Goal: Information Seeking & Learning: Learn about a topic

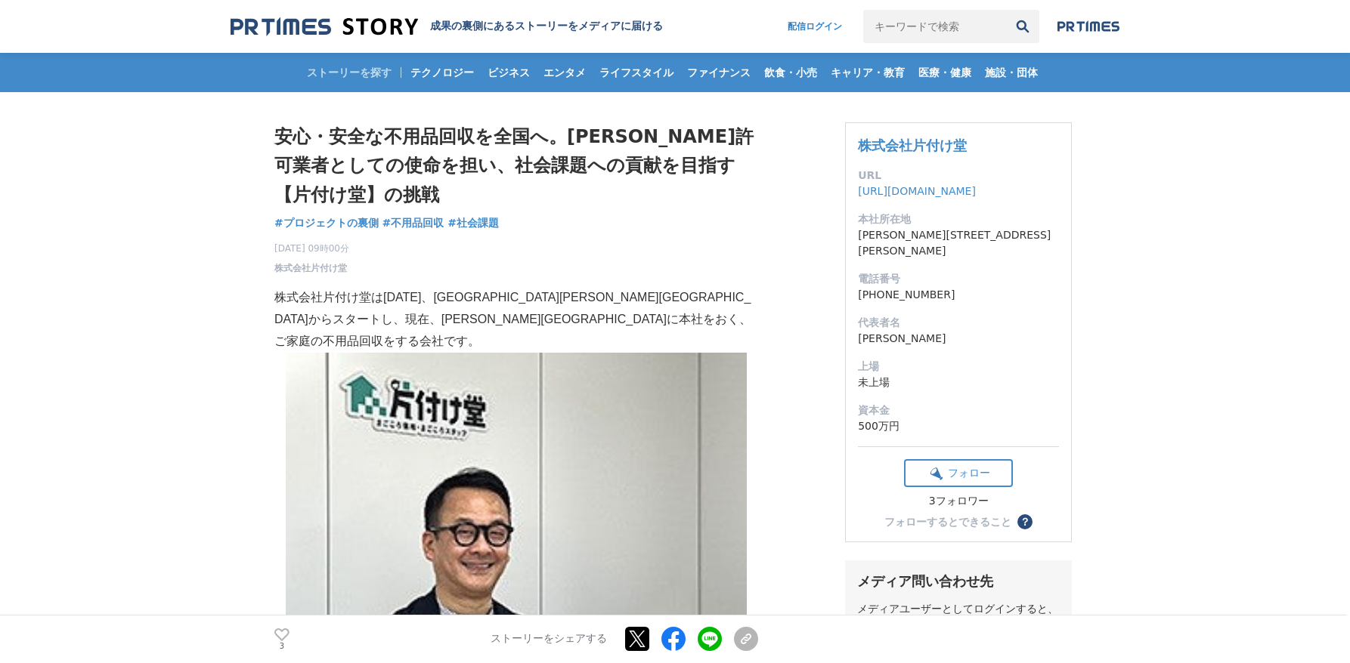
click at [604, 325] on p "株式会社片付け堂は[DATE]、[GEOGRAPHIC_DATA][PERSON_NAME][GEOGRAPHIC_DATA]からスタートし、現在、[PERS…" at bounding box center [516, 319] width 484 height 65
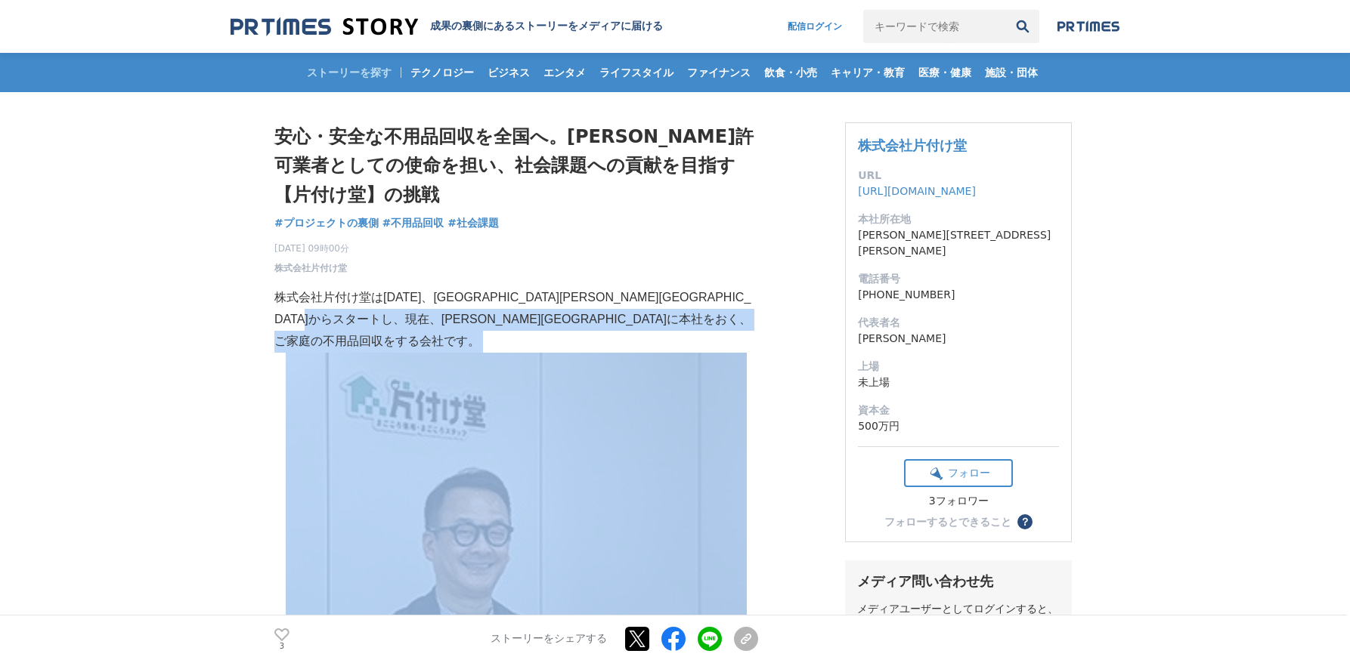
click at [604, 325] on p "株式会社片付け堂は[DATE]、[GEOGRAPHIC_DATA][PERSON_NAME][GEOGRAPHIC_DATA]からスタートし、現在、[PERS…" at bounding box center [516, 319] width 484 height 65
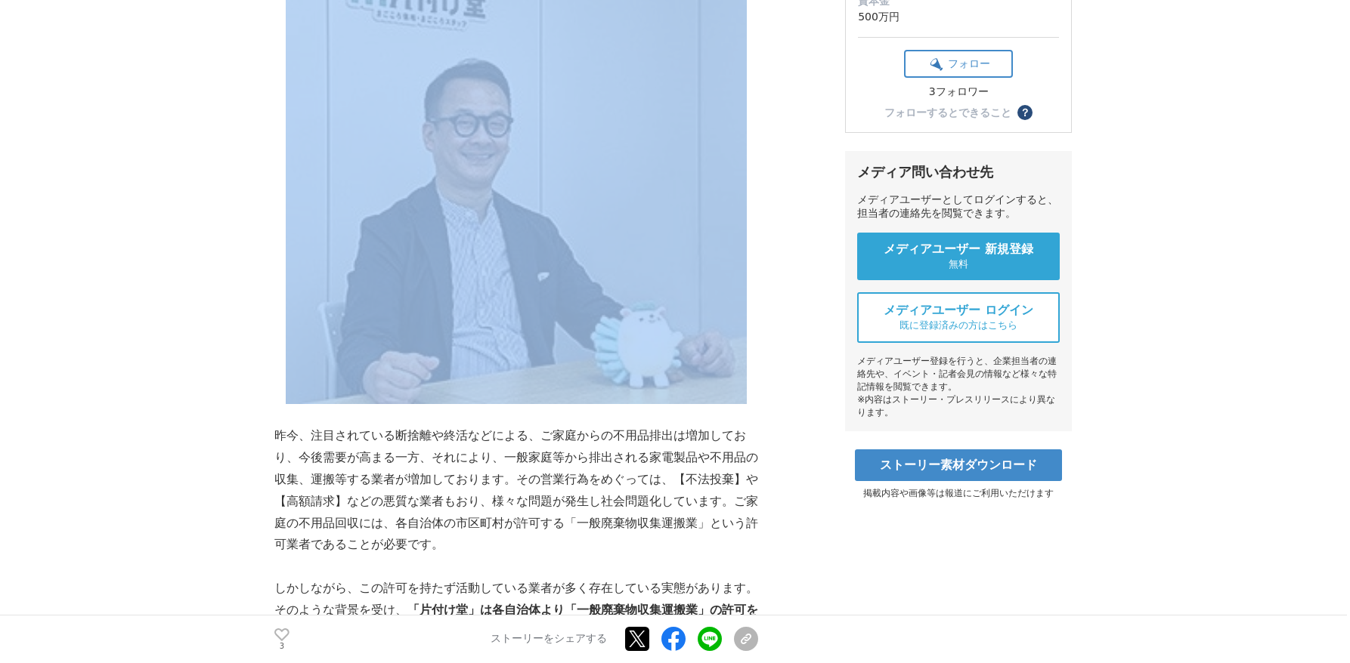
scroll to position [411, 0]
click at [462, 523] on p "昨今、注目されている断捨離や終活などによる、ご家庭からの不用品排出は増加しており、今後需要が高まる一方、それにより、一般家庭等から排出される家電製品や不用品の…" at bounding box center [516, 489] width 484 height 131
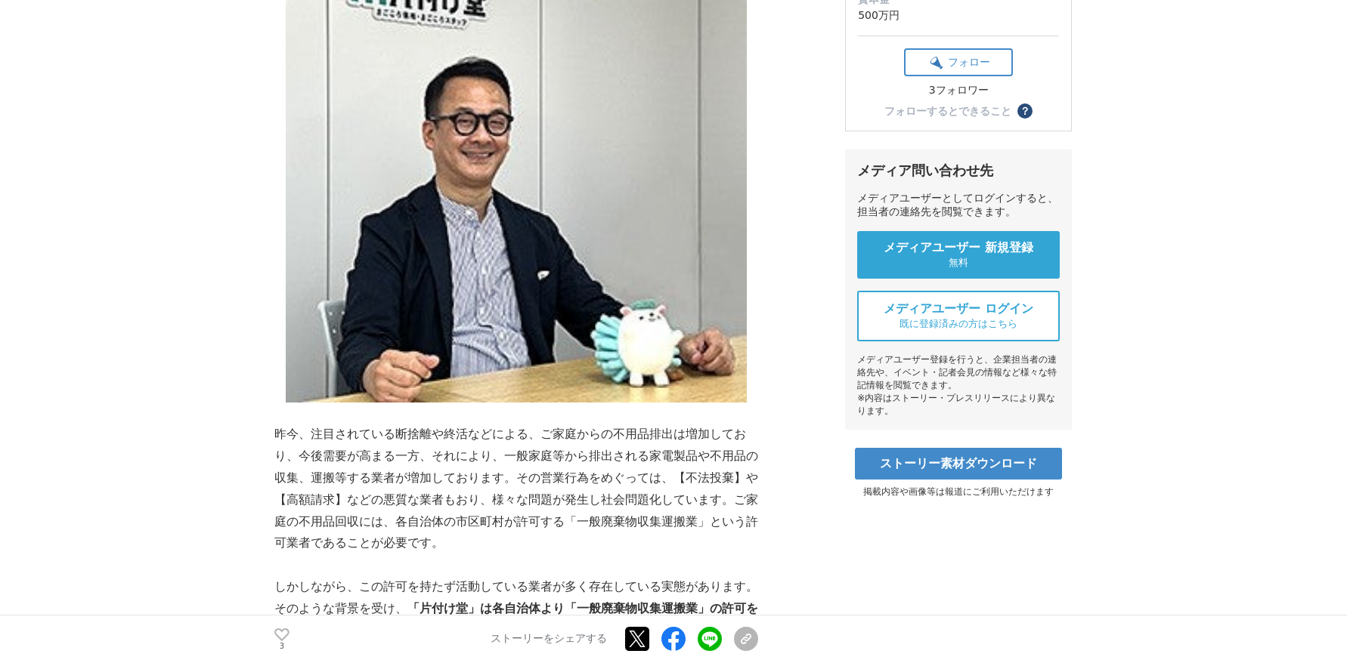
click at [462, 523] on p "昨今、注目されている断捨離や終活などによる、ご家庭からの不用品排出は増加しており、今後需要が高まる一方、それにより、一般家庭等から排出される家電製品や不用品の…" at bounding box center [516, 489] width 484 height 131
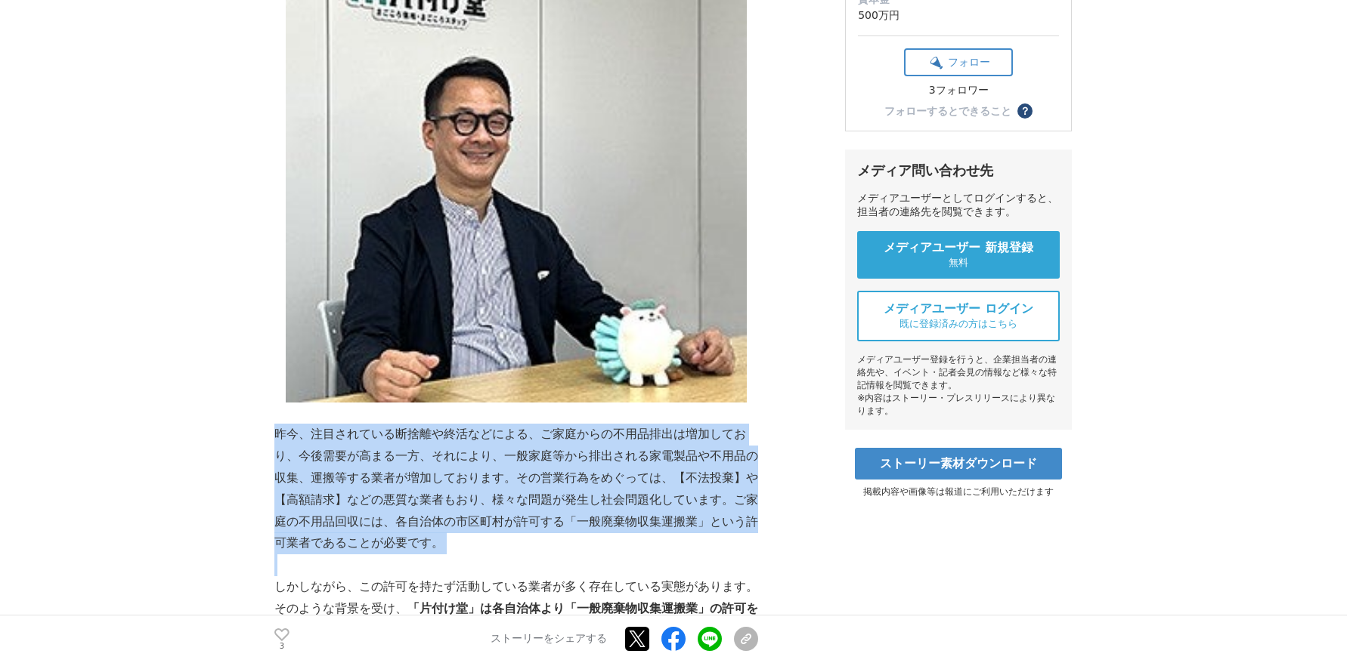
click at [462, 523] on p "昨今、注目されている断捨離や終活などによる、ご家庭からの不用品排出は増加しており、今後需要が高まる一方、それにより、一般家庭等から排出される家電製品や不用品の…" at bounding box center [516, 489] width 484 height 131
click at [526, 492] on p "昨今、注目されている断捨離や終活などによる、ご家庭からの不用品排出は増加しており、今後需要が高まる一方、それにより、一般家庭等から排出される家電製品や不用品の…" at bounding box center [516, 489] width 484 height 131
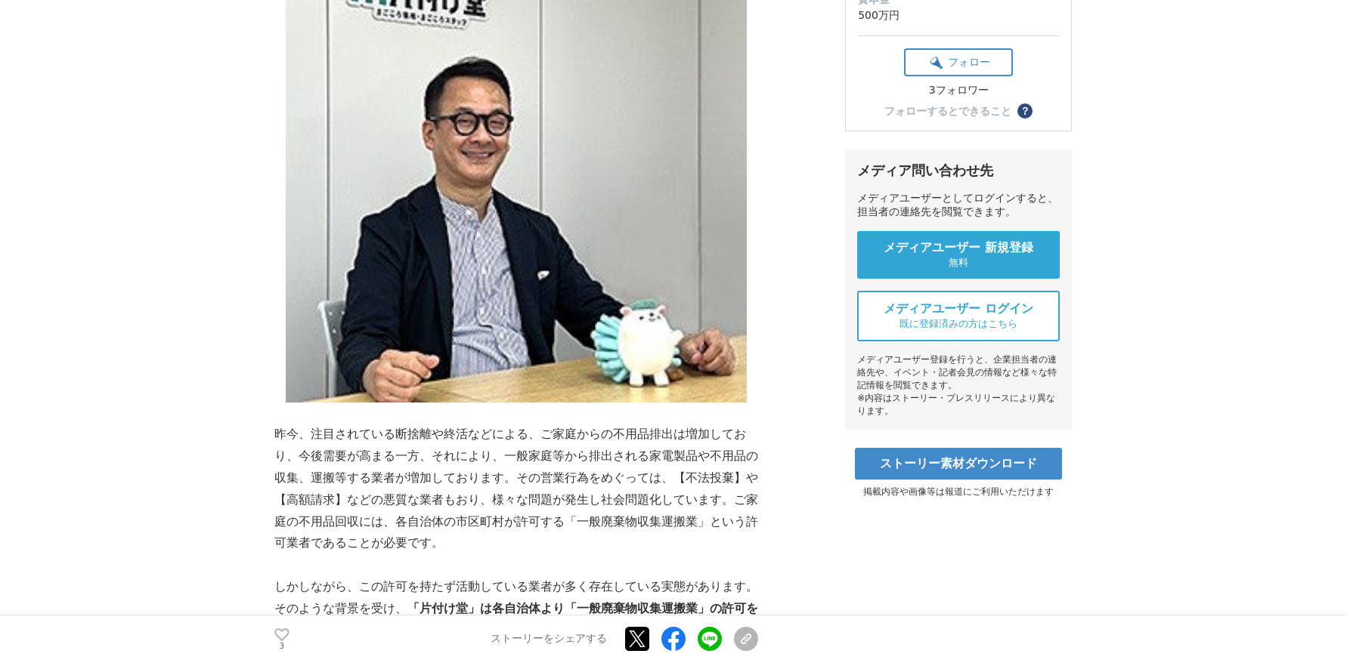
click at [526, 492] on p "昨今、注目されている断捨離や終活などによる、ご家庭からの不用品排出は増加しており、今後需要が高まる一方、それにより、一般家庭等から排出される家電製品や不用品の…" at bounding box center [516, 489] width 484 height 131
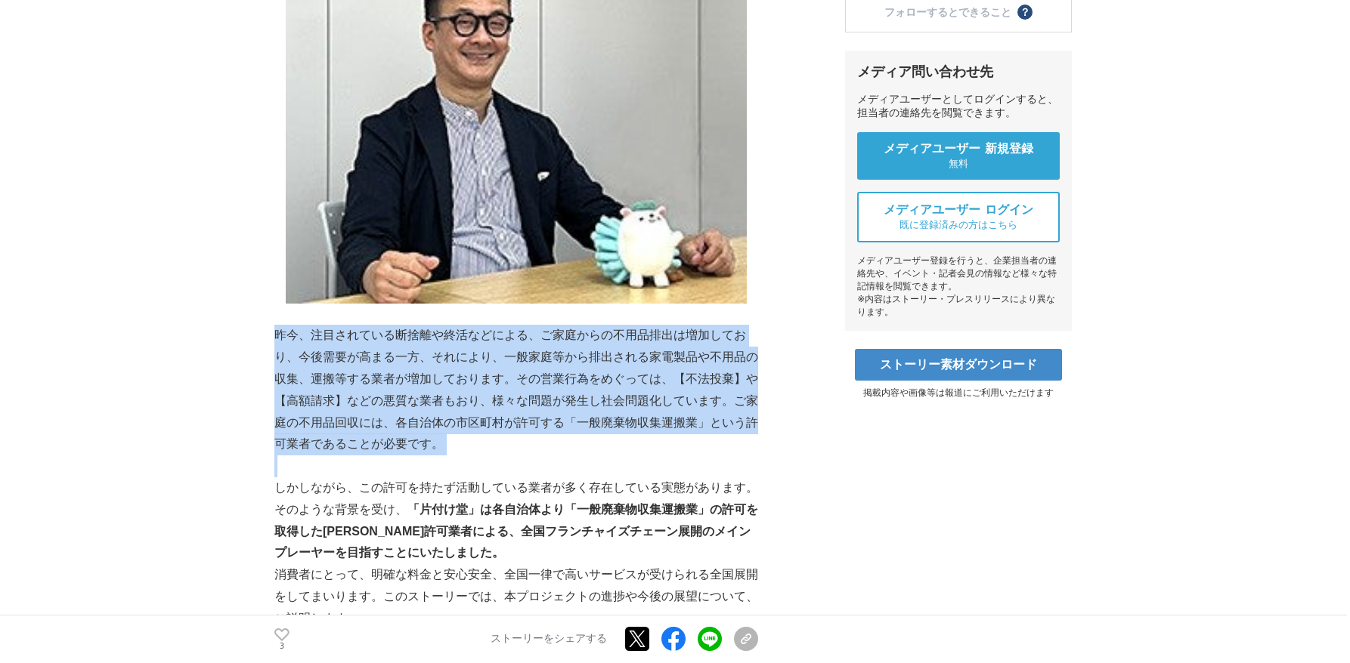
scroll to position [512, 0]
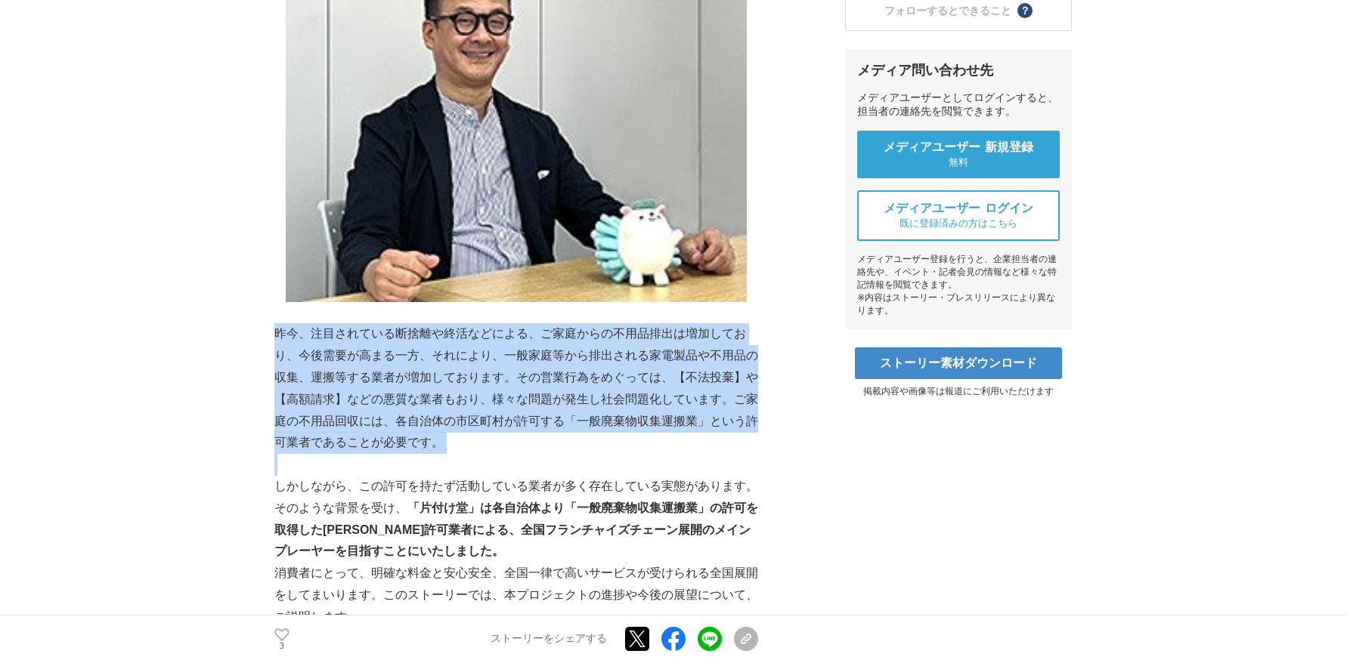
click at [497, 494] on p "しかしながら、この許可を持たず活動している業者が多く存在している実態があります。そのような背景を受け、 「片付け堂」は各自治体より「一般廃棄物収集運搬業」の許…" at bounding box center [516, 519] width 484 height 87
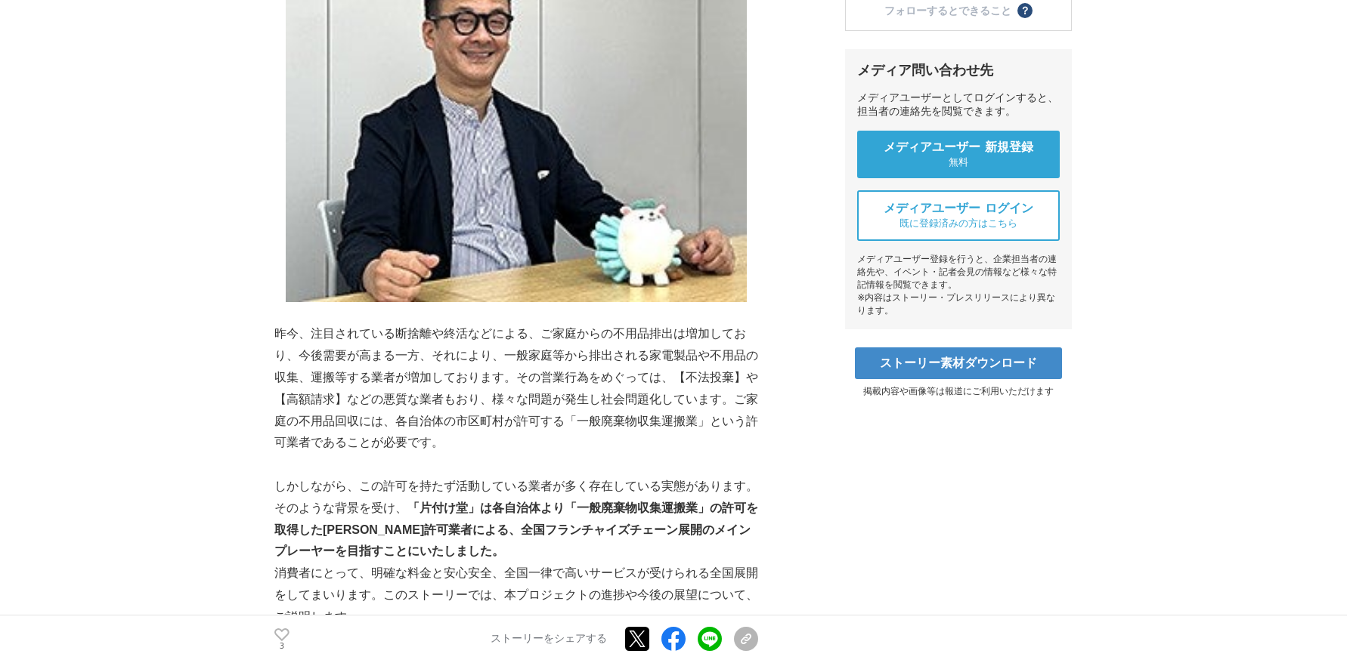
click at [497, 494] on p "しかしながら、この許可を持たず活動している業者が多く存在している実態があります。そのような背景を受け、 「片付け堂」は各自治体より「一般廃棄物収集運搬業」の許…" at bounding box center [516, 519] width 484 height 87
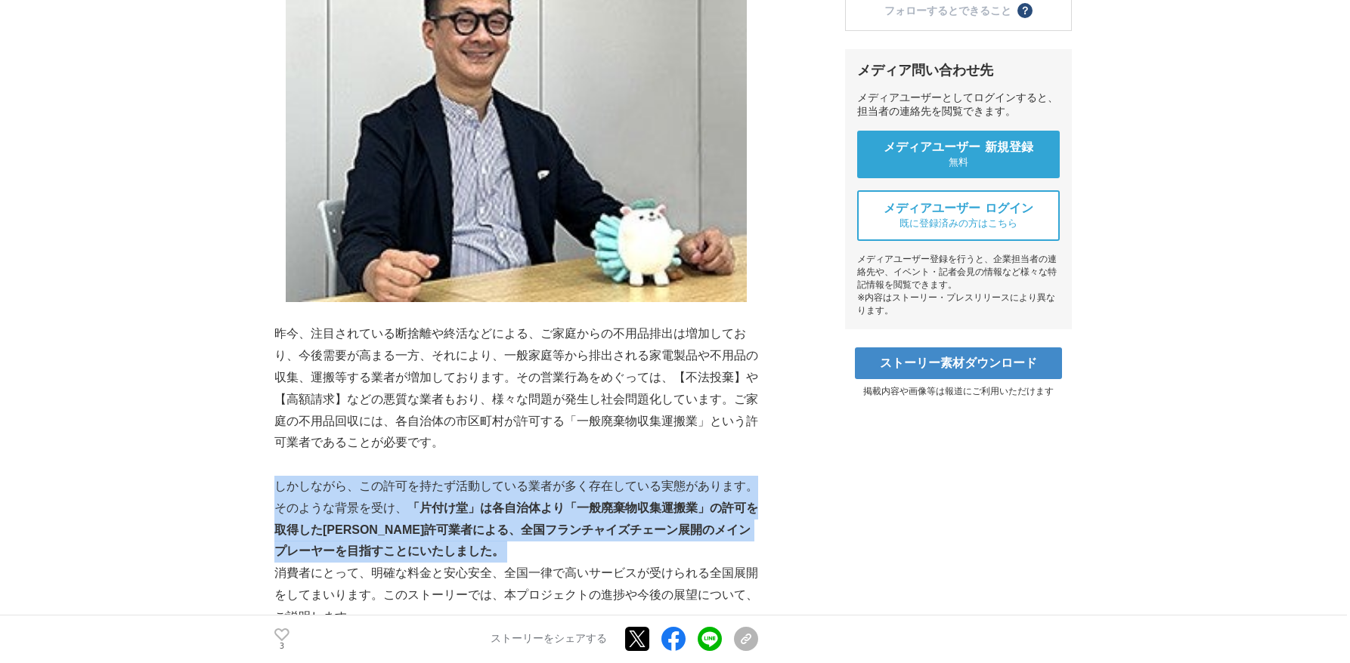
scroll to position [567, 0]
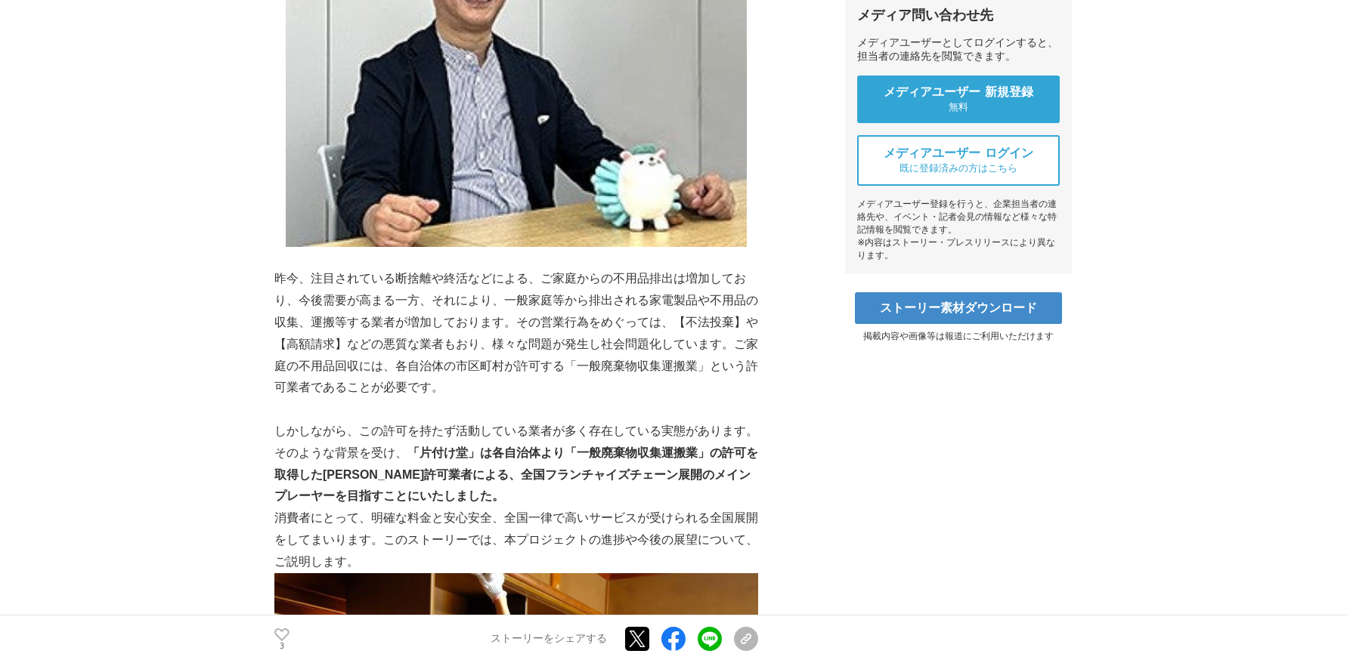
click at [571, 444] on p "しかしながら、この許可を持たず活動している業者が多く存在している実態があります。そのような背景を受け、 「片付け堂」は各自治体より「一般廃棄物収集運搬業」の許…" at bounding box center [516, 464] width 484 height 87
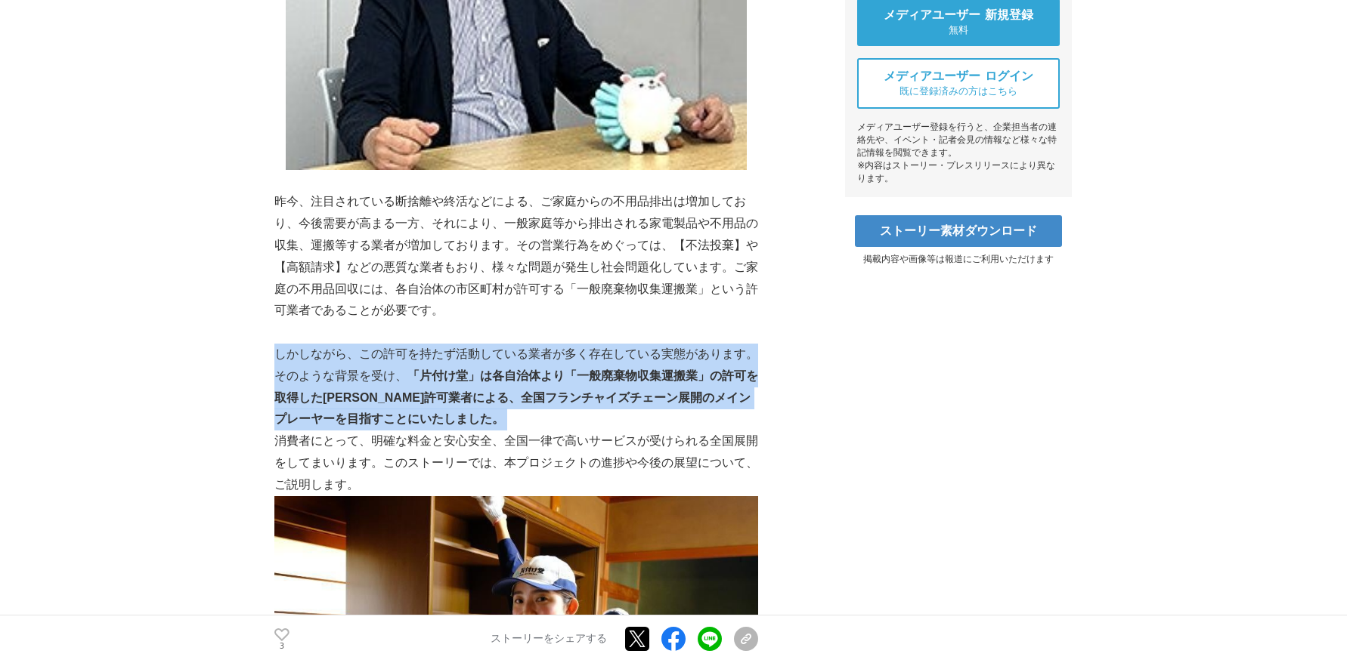
scroll to position [646, 0]
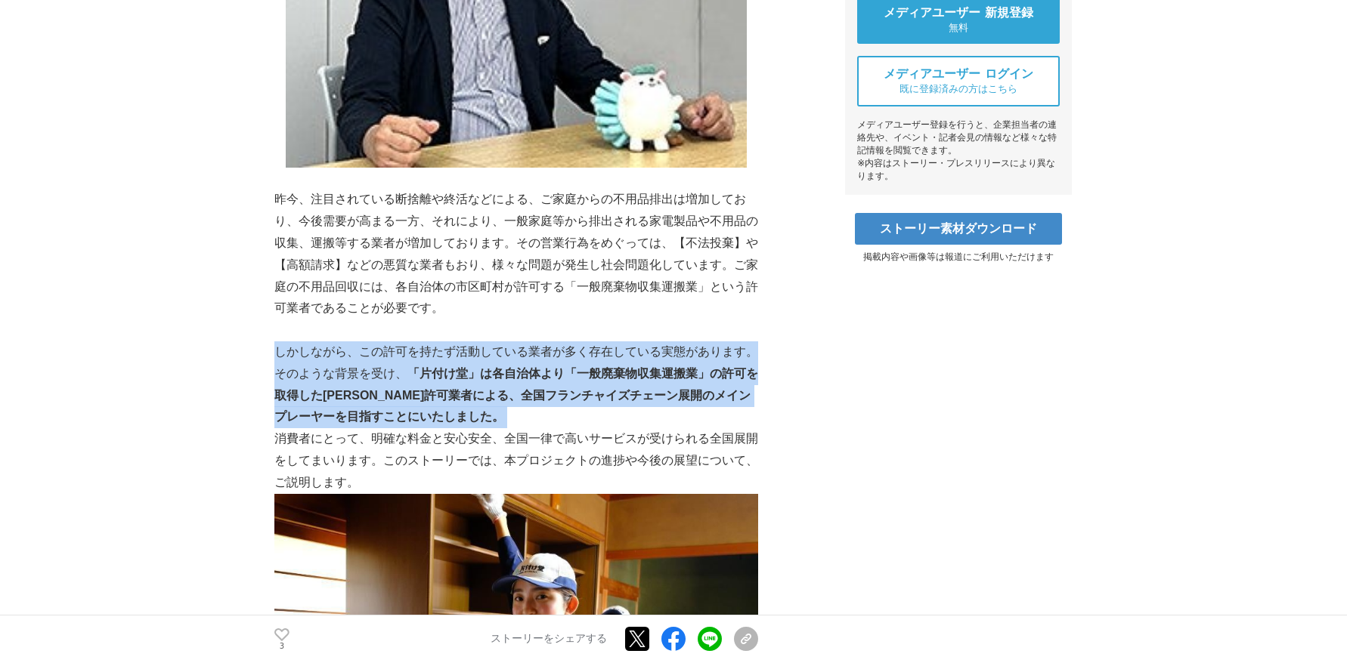
click at [499, 435] on p "消費者にとって、明確な料金と安心安全、全国一律で高いサービスが受けられる全国展開をしてまいります。このストーリーでは、本プロジェクトの進捗や今後の展望について…" at bounding box center [516, 622] width 484 height 388
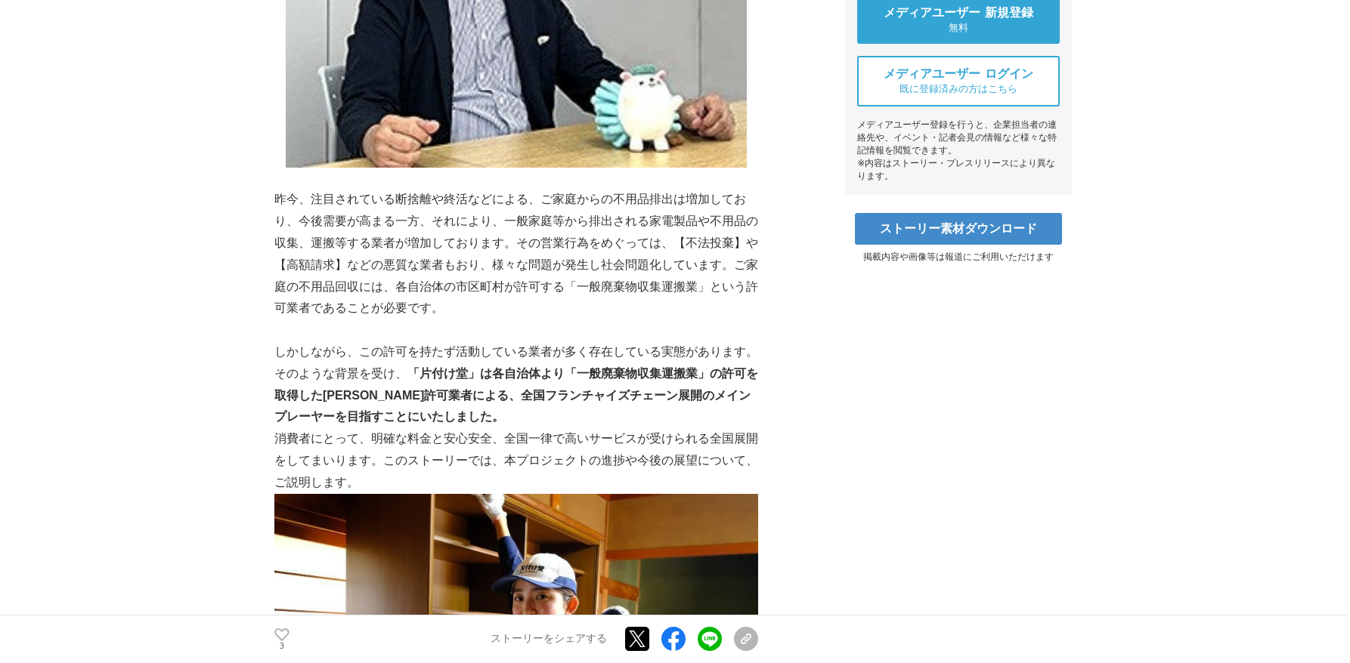
click at [499, 435] on p "消費者にとって、明確な料金と安心安全、全国一律で高いサービスが受けられる全国展開をしてまいります。このストーリーでは、本プロジェクトの進捗や今後の展望について…" at bounding box center [516, 622] width 484 height 388
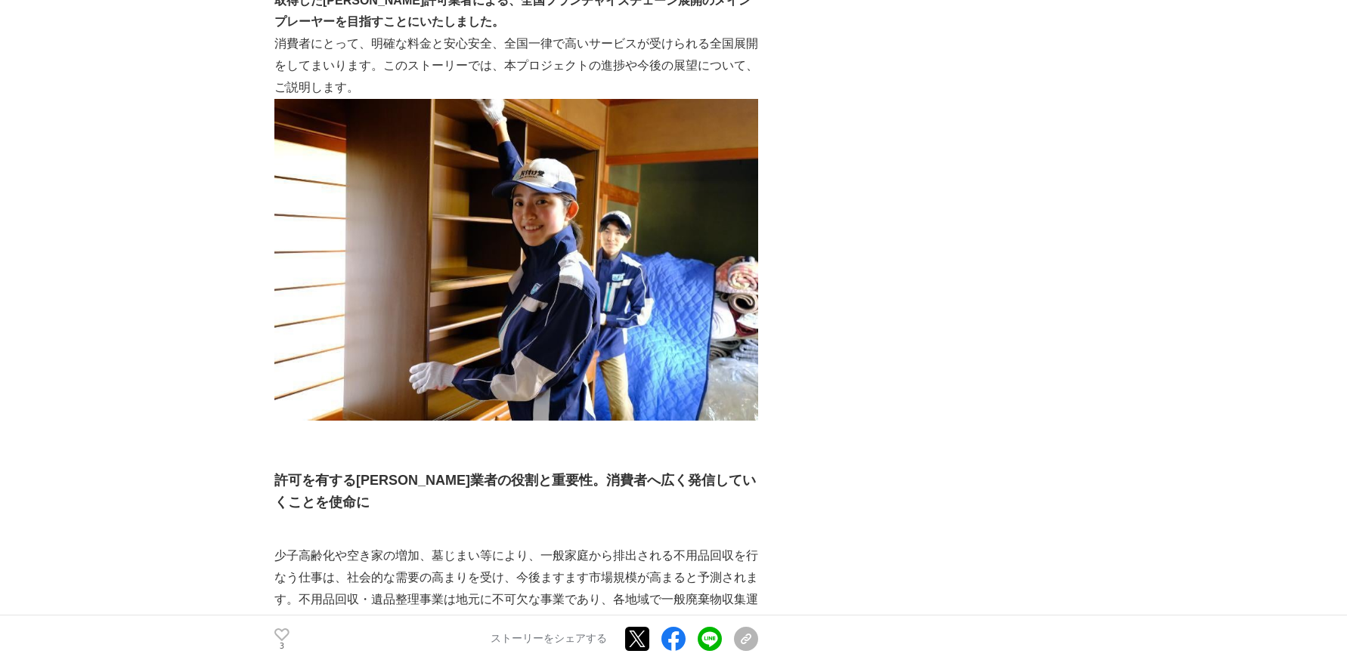
scroll to position [1175, 0]
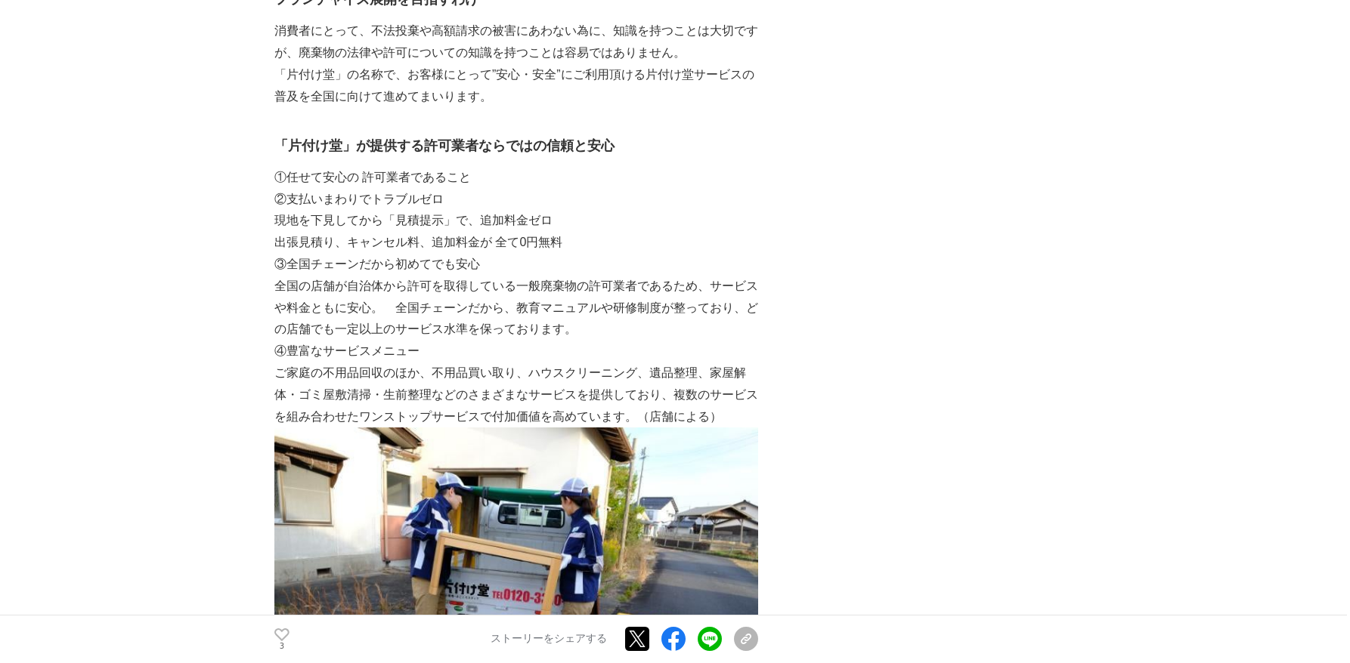
scroll to position [1844, 0]
click at [547, 275] on p "全国の店舗が自治体から許可を取得している一般廃棄物の許可業者であるため、サービスや料金ともに安心。　全国チェーンだから、教育マニュアルや研修制度が整っており、…" at bounding box center [516, 307] width 484 height 65
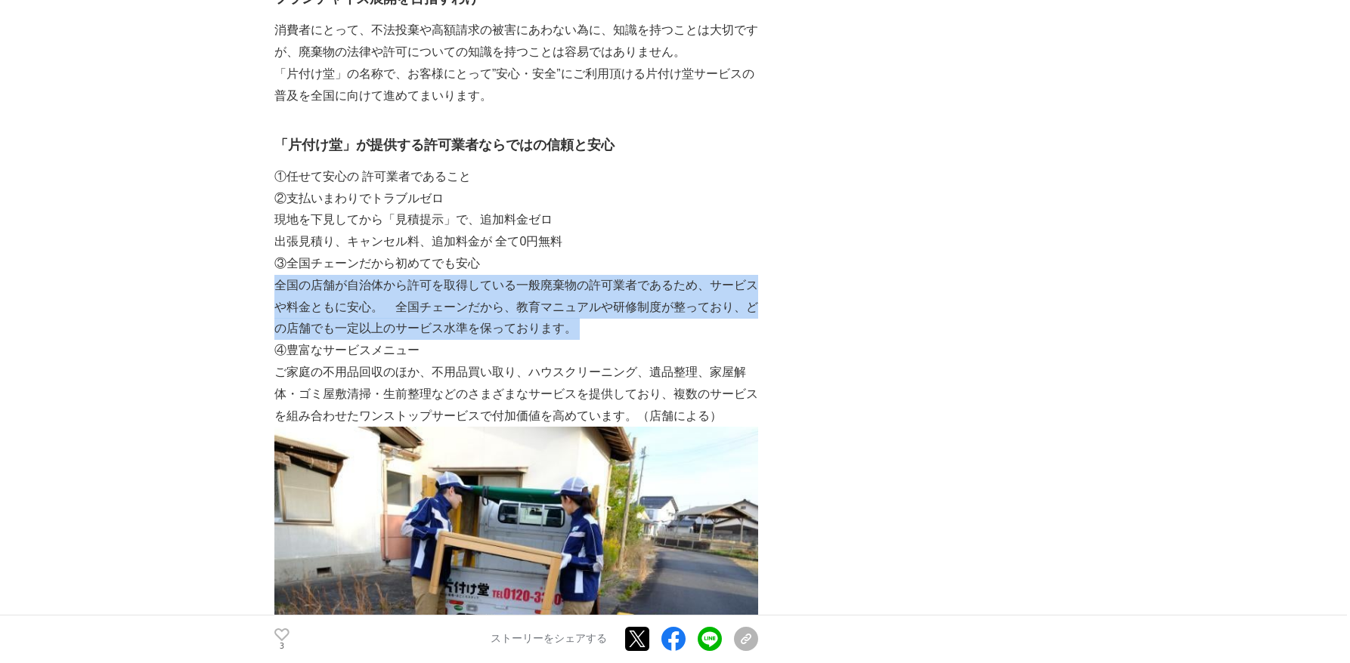
click at [459, 275] on p "全国の店舗が自治体から許可を取得している一般廃棄物の許可業者であるため、サービスや料金ともに安心。　全国チェーンだから、教育マニュアルや研修制度が整っており、…" at bounding box center [516, 307] width 484 height 65
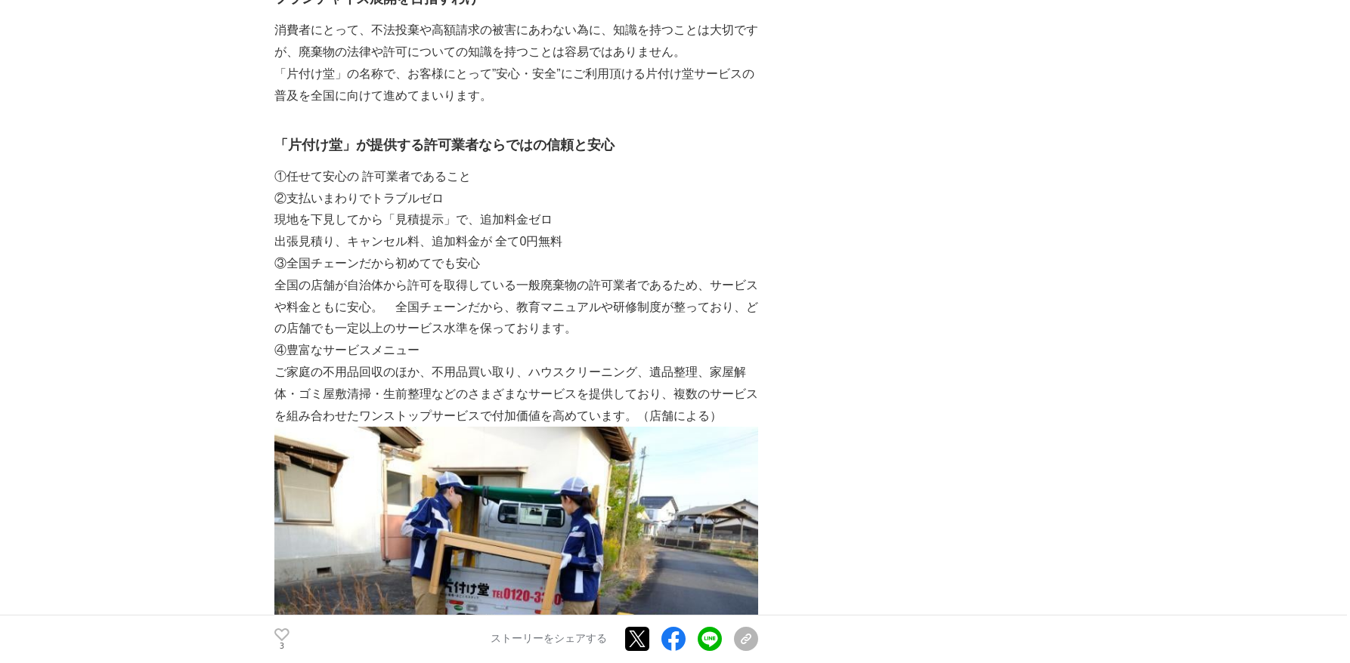
click at [459, 275] on p "全国の店舗が自治体から許可を取得している一般廃棄物の許可業者であるため、サービスや料金ともに安心。　全国チェーンだから、教育マニュアルや研修制度が整っており、…" at bounding box center [516, 307] width 484 height 65
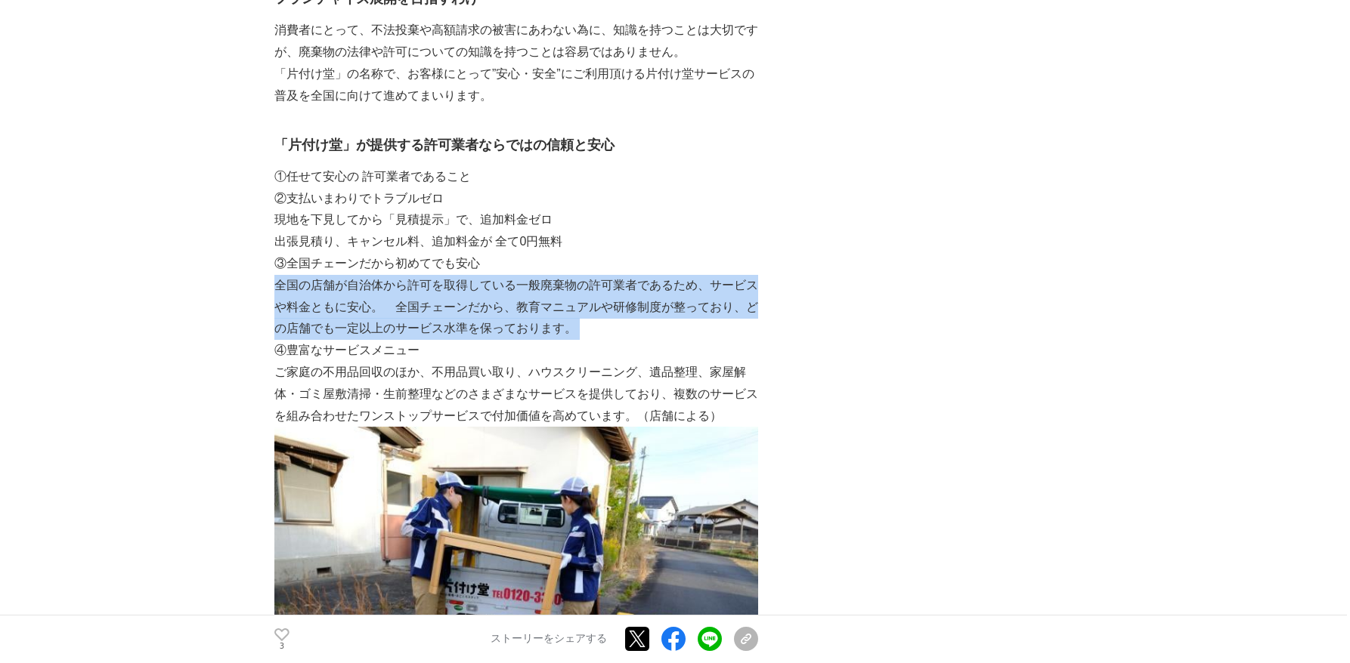
click at [553, 275] on p "全国の店舗が自治体から許可を取得している一般廃棄物の許可業者であるため、サービスや料金ともに安心。　全国チェーンだから、教育マニュアルや研修制度が整っており、…" at bounding box center [516, 307] width 484 height 65
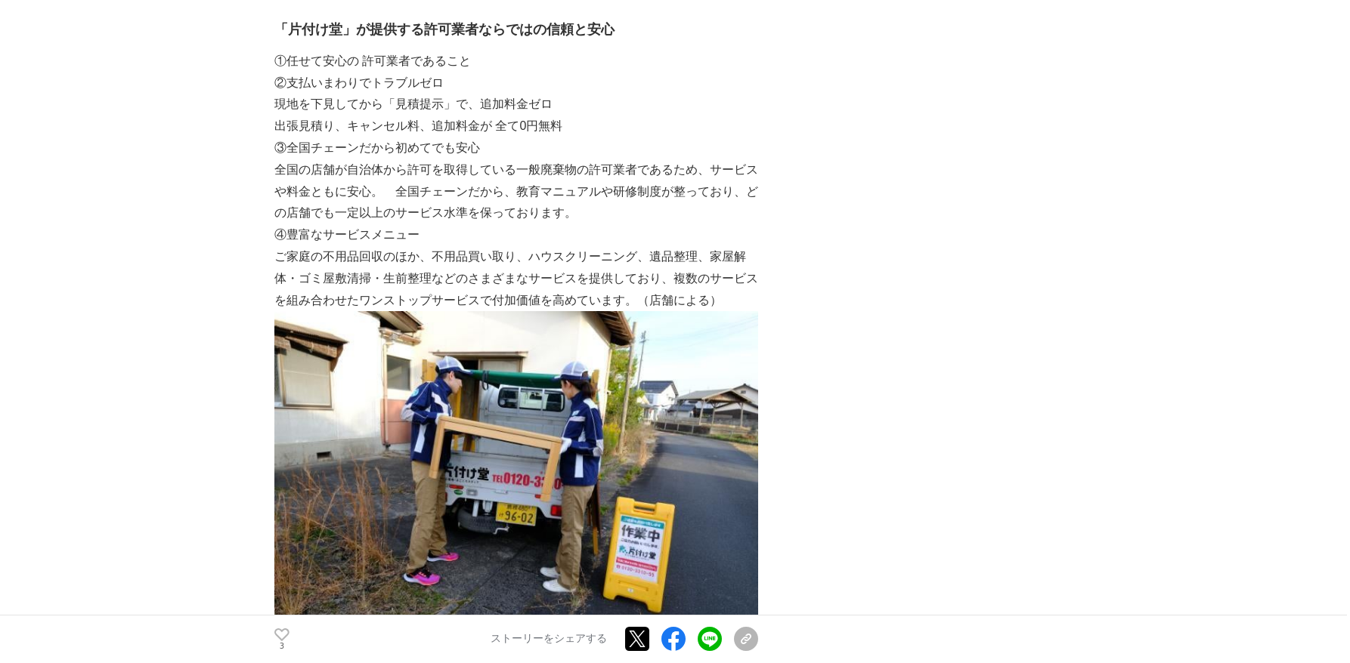
scroll to position [1957, 0]
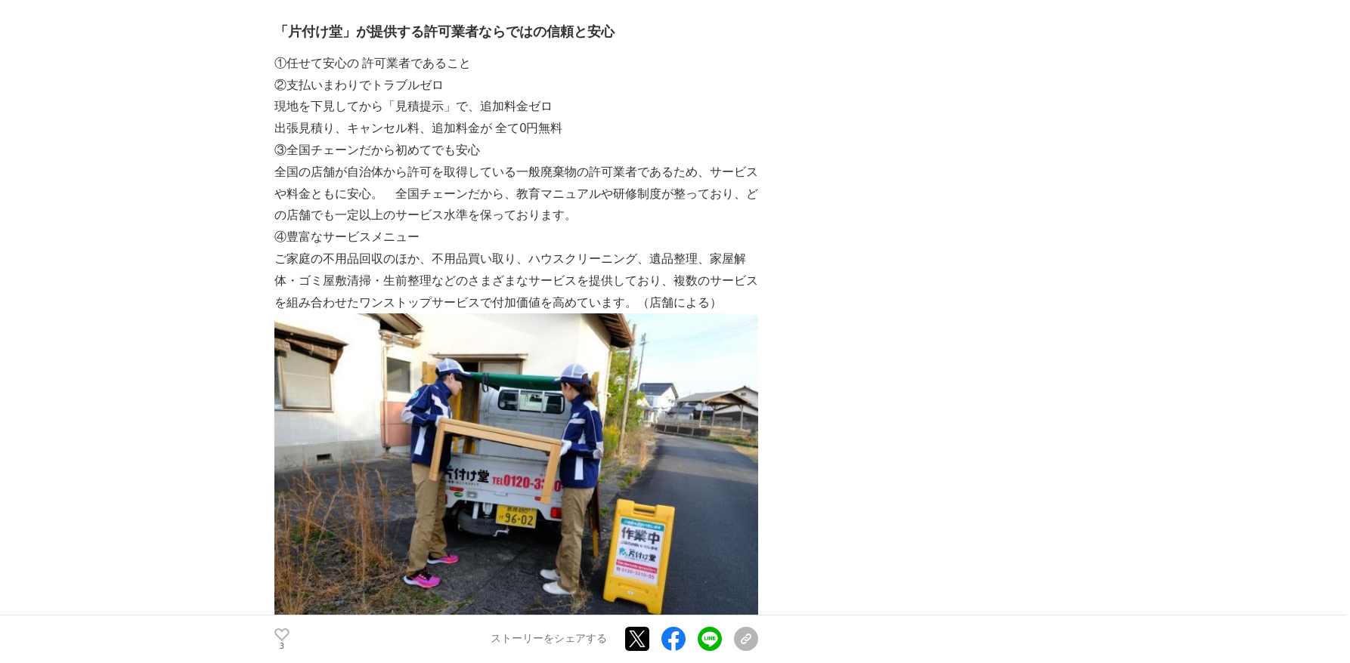
click at [525, 249] on p "ご家庭の不用品回収のほか、不用品買い取り、ハウスクリーニング、遺品整理、家屋解体・ゴミ屋敷清掃・生前整理などのさまざまなサービスを提供しており、複数のサービス…" at bounding box center [516, 281] width 484 height 65
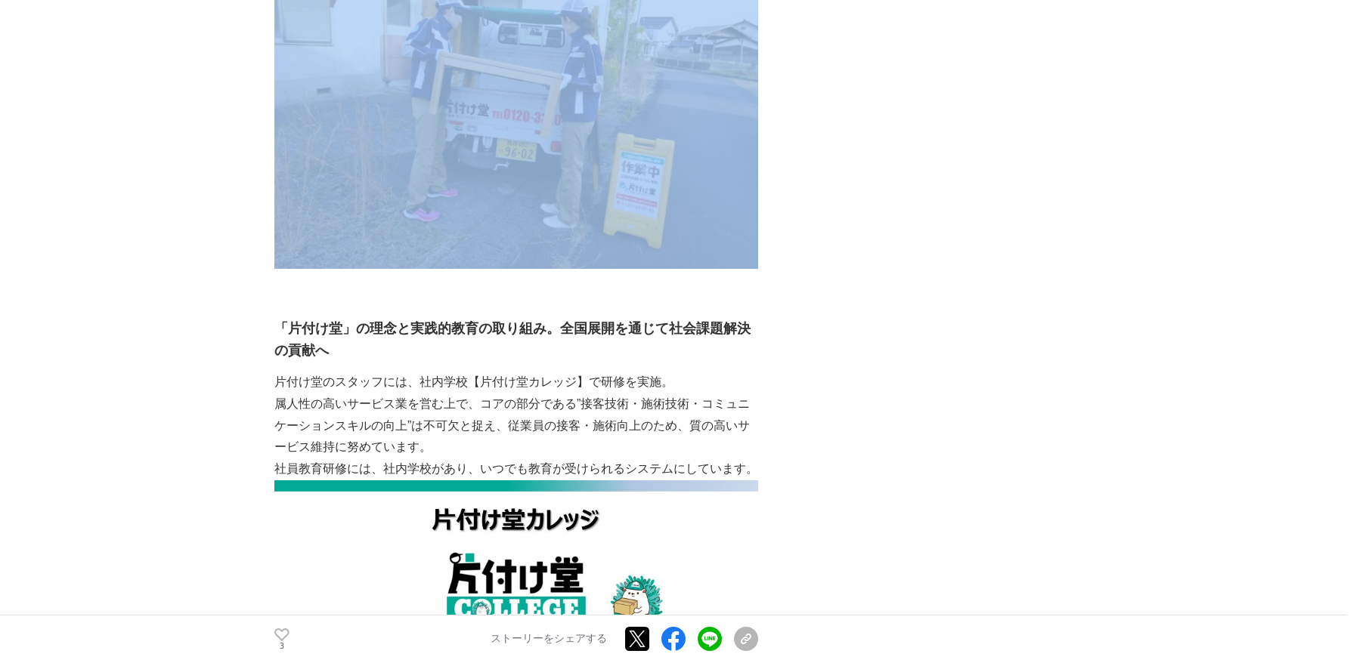
scroll to position [2395, 0]
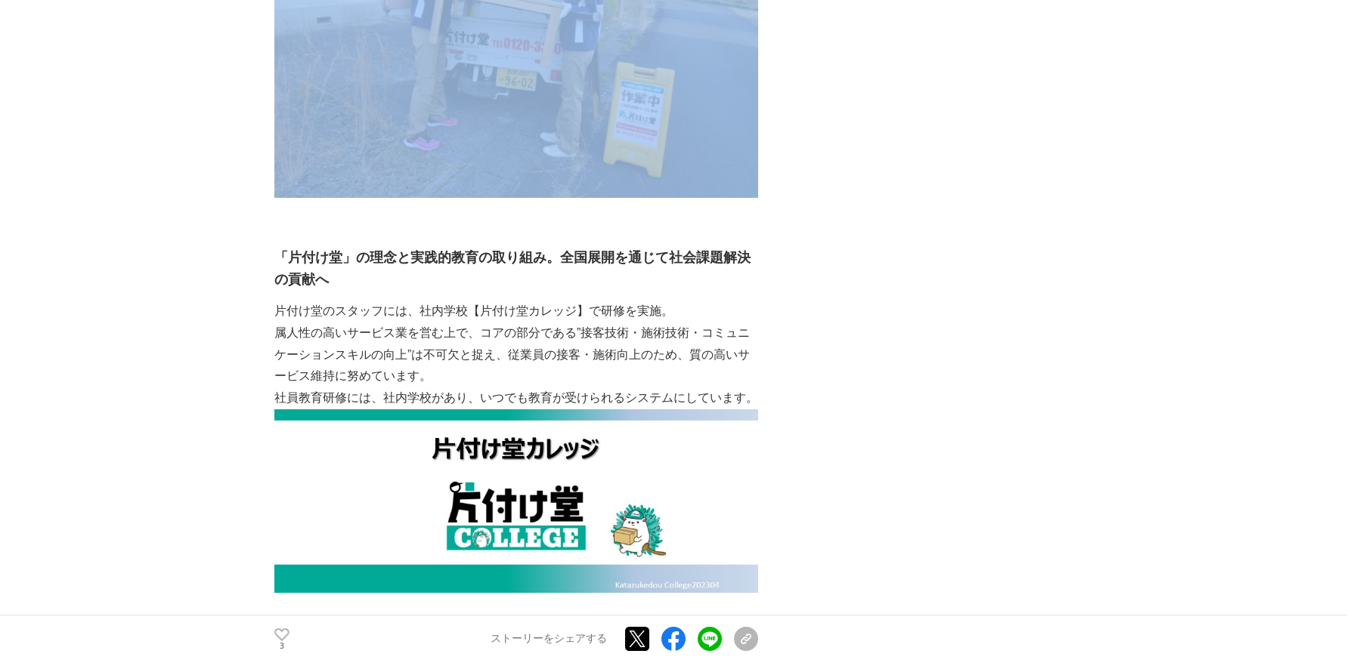
click at [481, 323] on p "属人性の高いサービス業を営む上で、コアの部分である”接客技術・施術技術・コミュニケーションスキルの向上”は不可欠と捉え、従業員の接客・施術向上のため、質の高い…" at bounding box center [516, 355] width 484 height 65
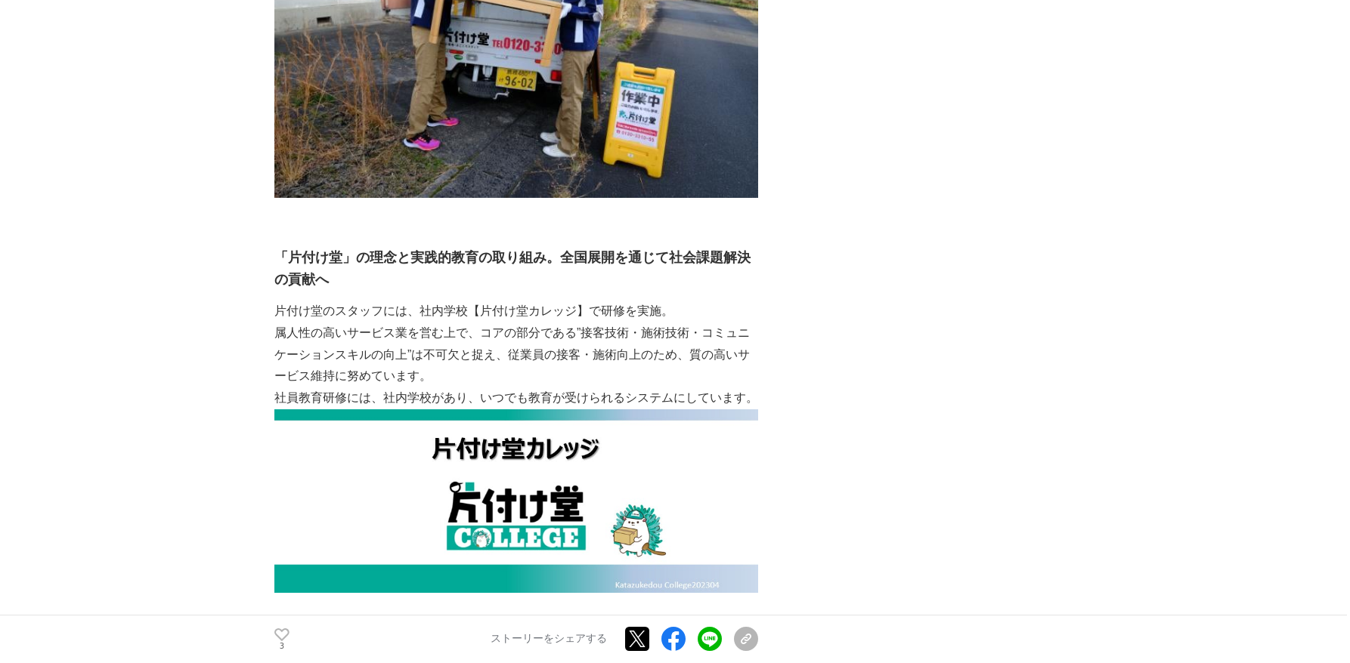
click at [481, 323] on p "属人性の高いサービス業を営む上で、コアの部分である”接客技術・施術技術・コミュニケーションスキルの向上”は不可欠と捉え、従業員の接客・施術向上のため、質の高い…" at bounding box center [516, 355] width 484 height 65
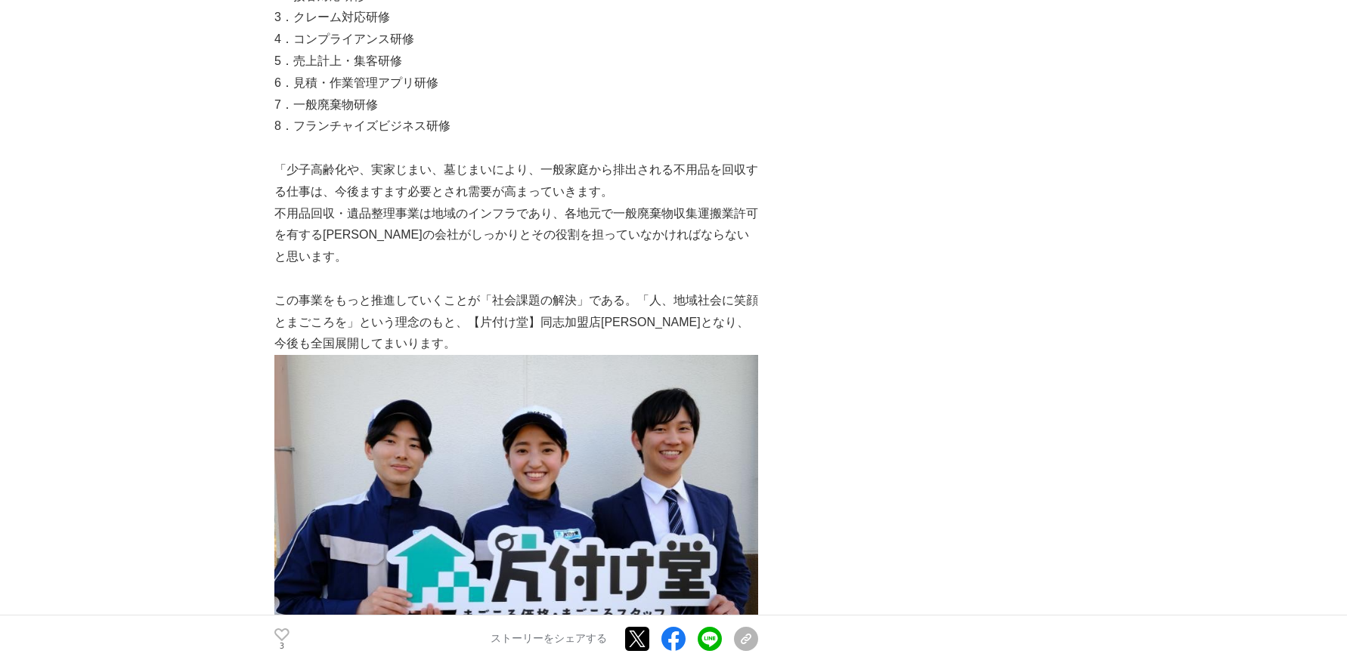
scroll to position [3072, 0]
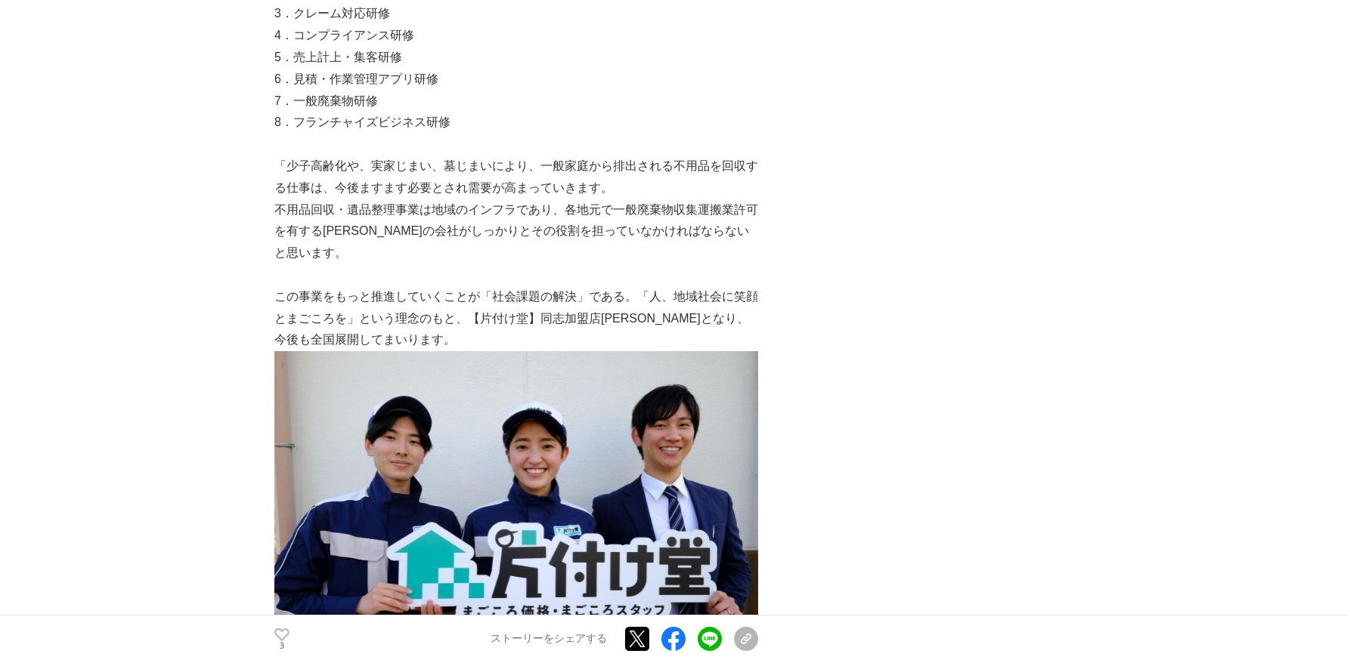
click at [545, 286] on p "この事業をもっと推進していくことが「社会課題の解決」である。「人、地域社会に笑顔とまごころを」という理念のもと、【片付け堂】同志加盟店[PERSON_NAME…" at bounding box center [516, 480] width 484 height 388
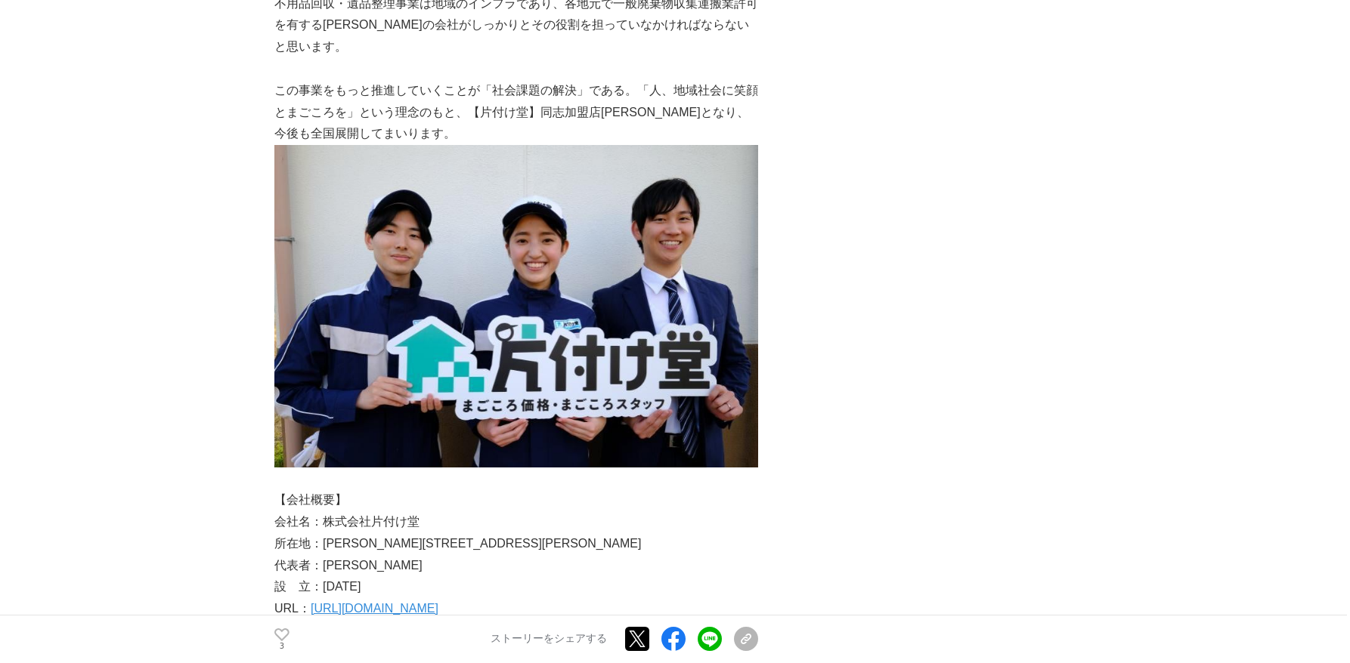
scroll to position [3587, 0]
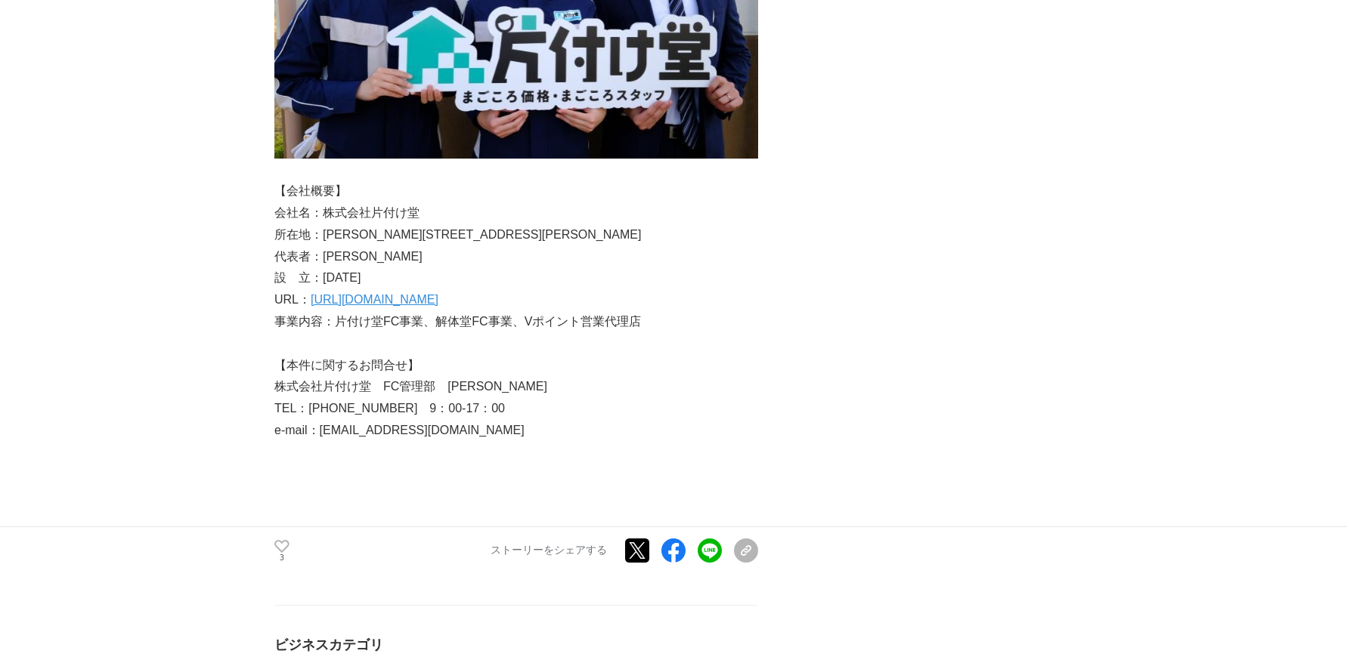
click at [433, 293] on link "[URL][DOMAIN_NAME]" at bounding box center [375, 299] width 128 height 13
